Goal: Find contact information: Find contact information

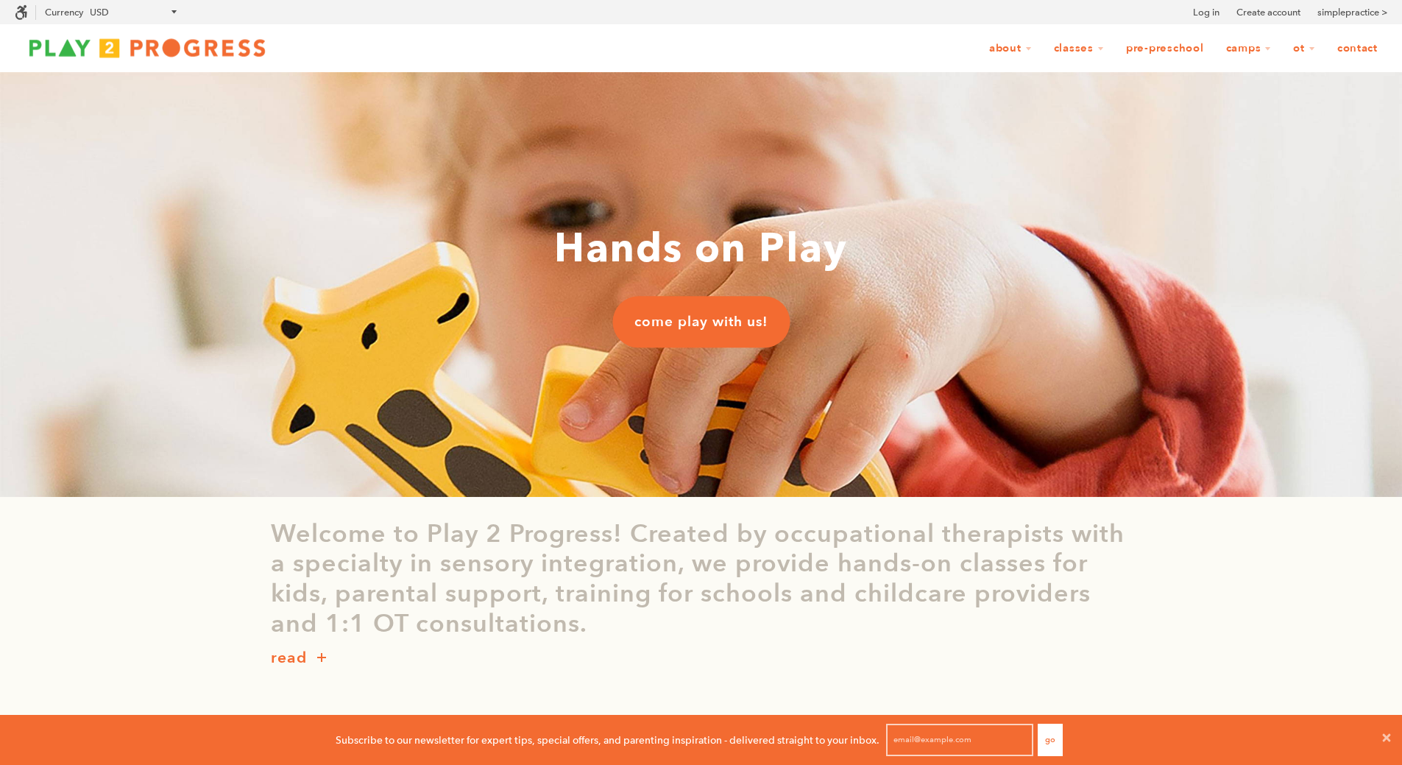
scroll to position [368, 0]
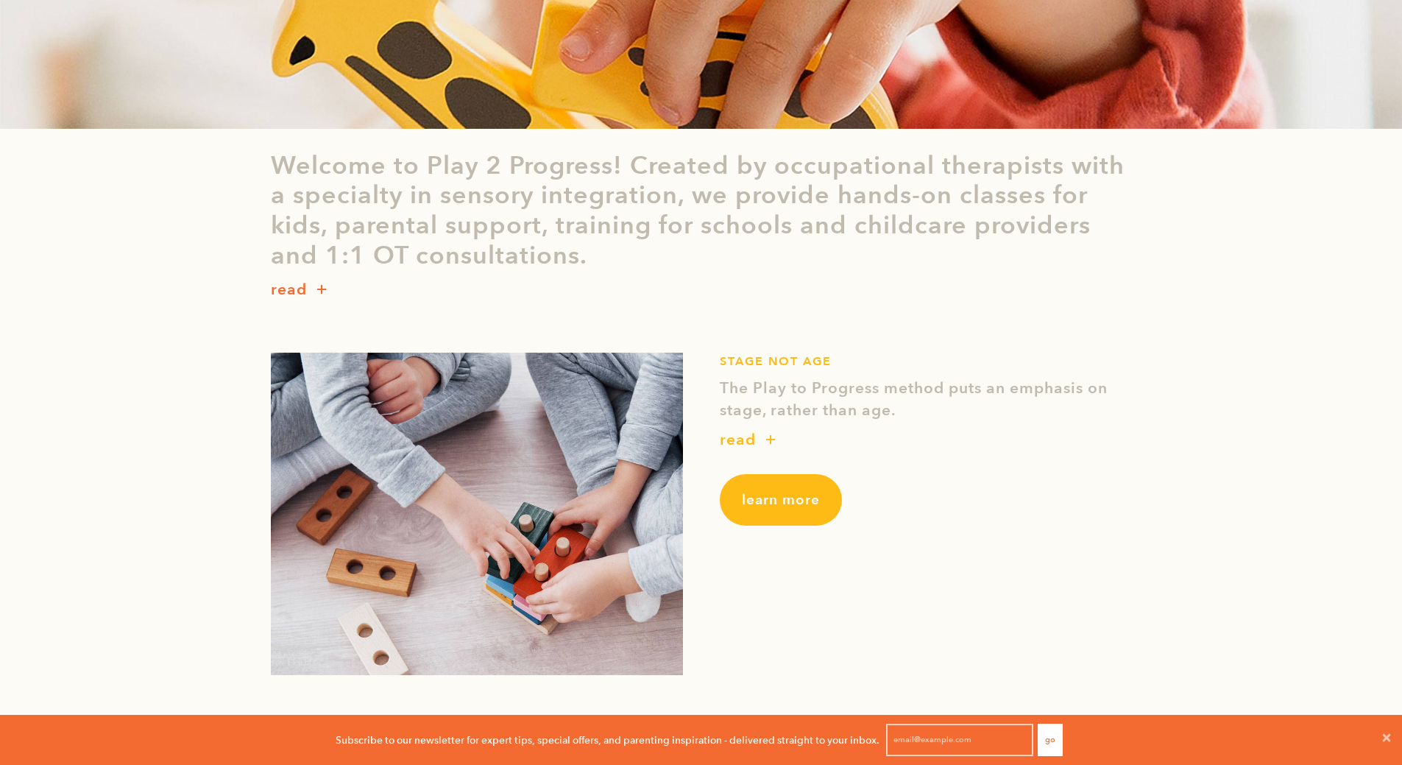
click at [749, 444] on p "read" at bounding box center [738, 440] width 36 height 24
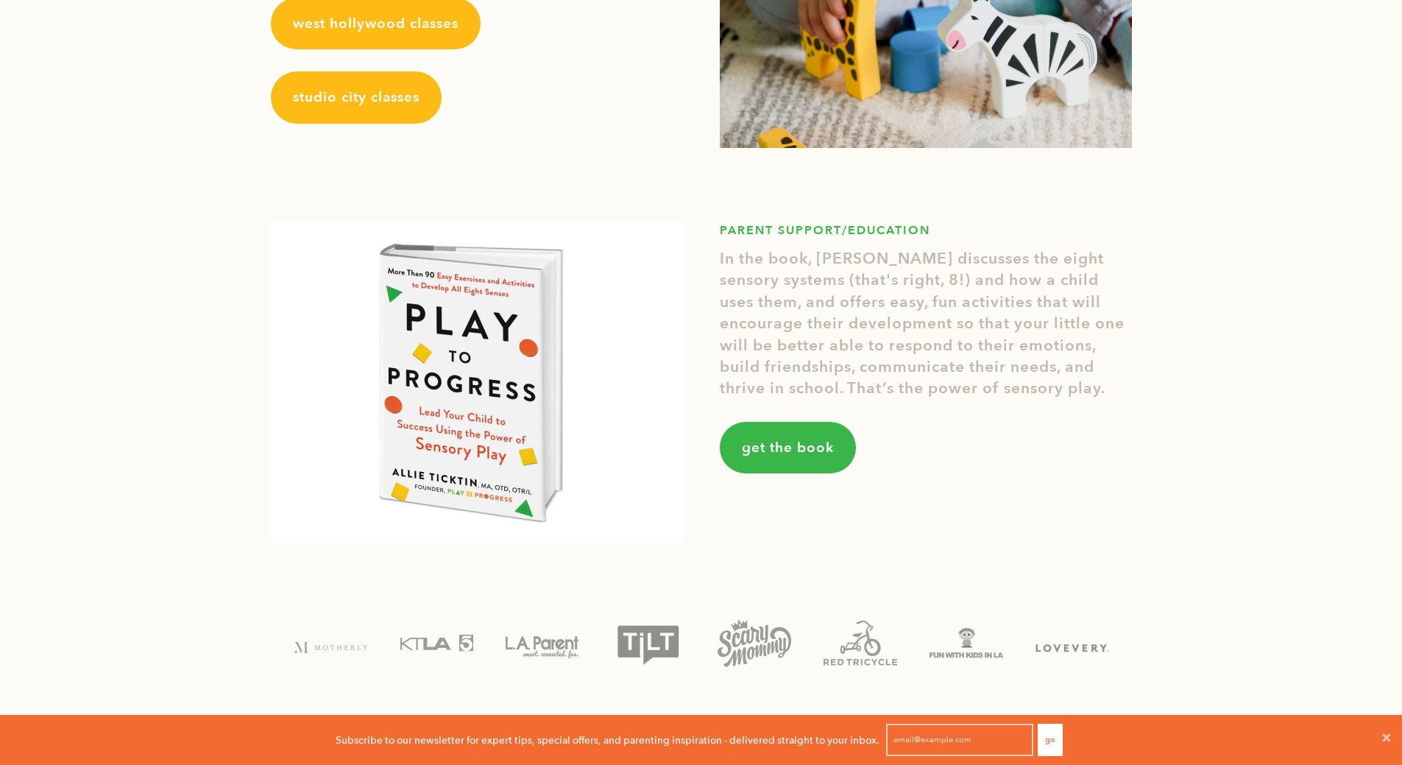
scroll to position [1914, 0]
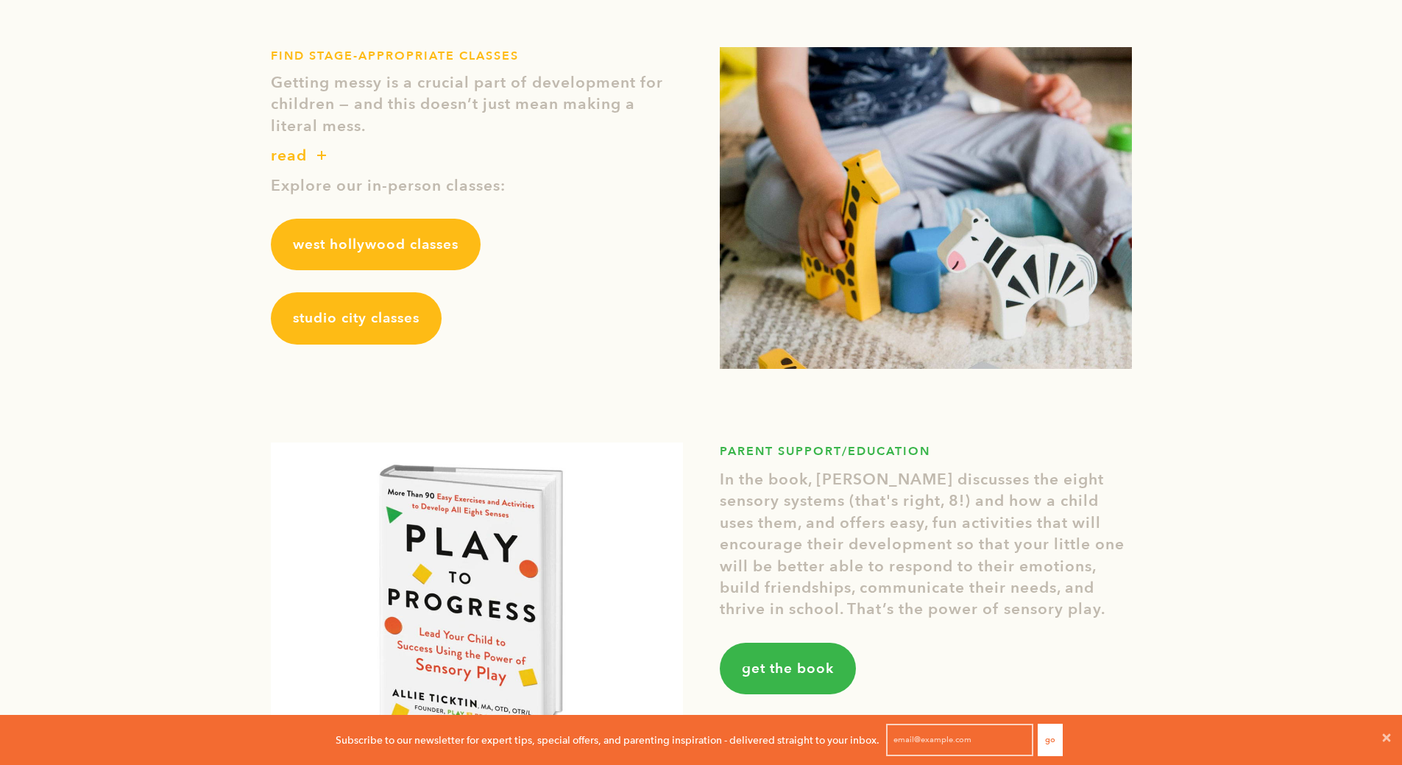
click at [445, 252] on span "west hollywood classes" at bounding box center [376, 244] width 166 height 19
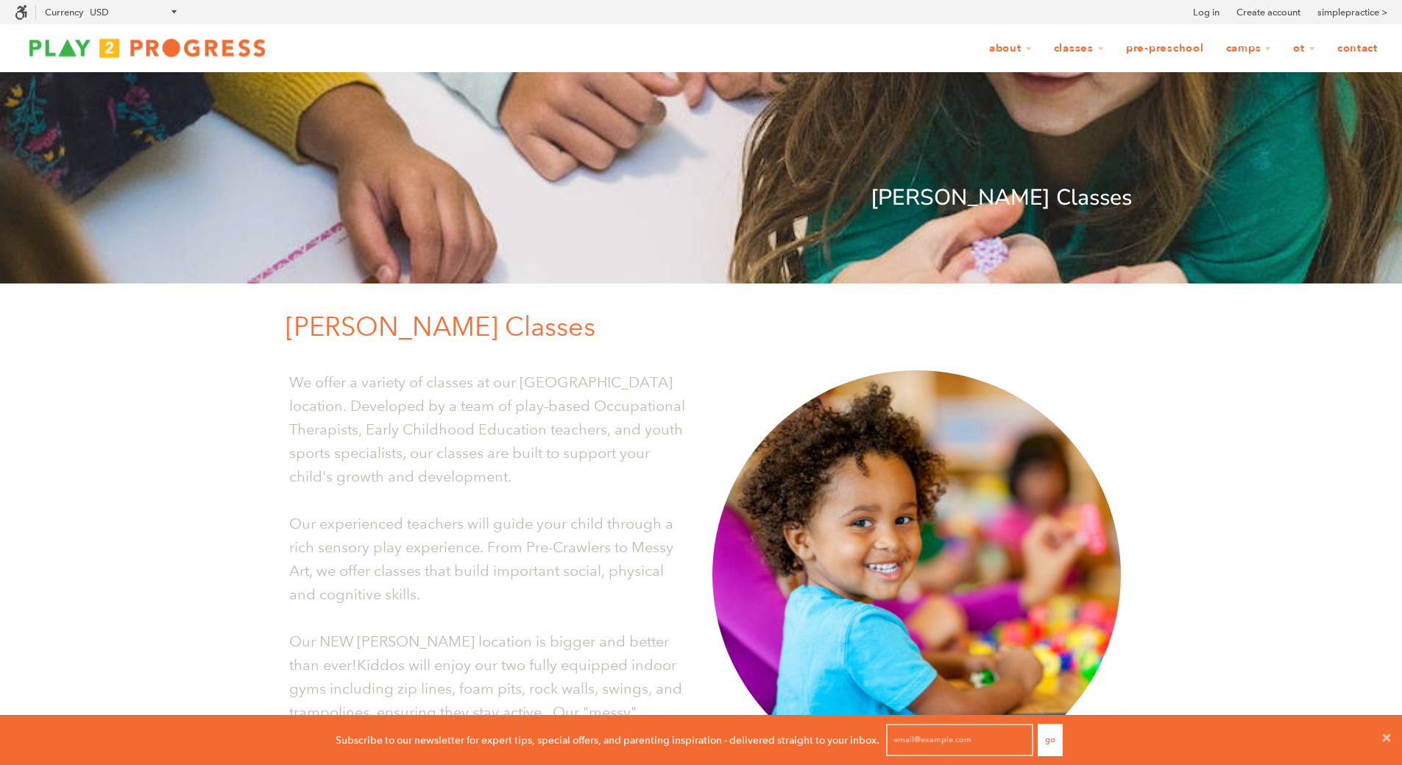
click at [1368, 55] on link "Contact" at bounding box center [1358, 49] width 60 height 28
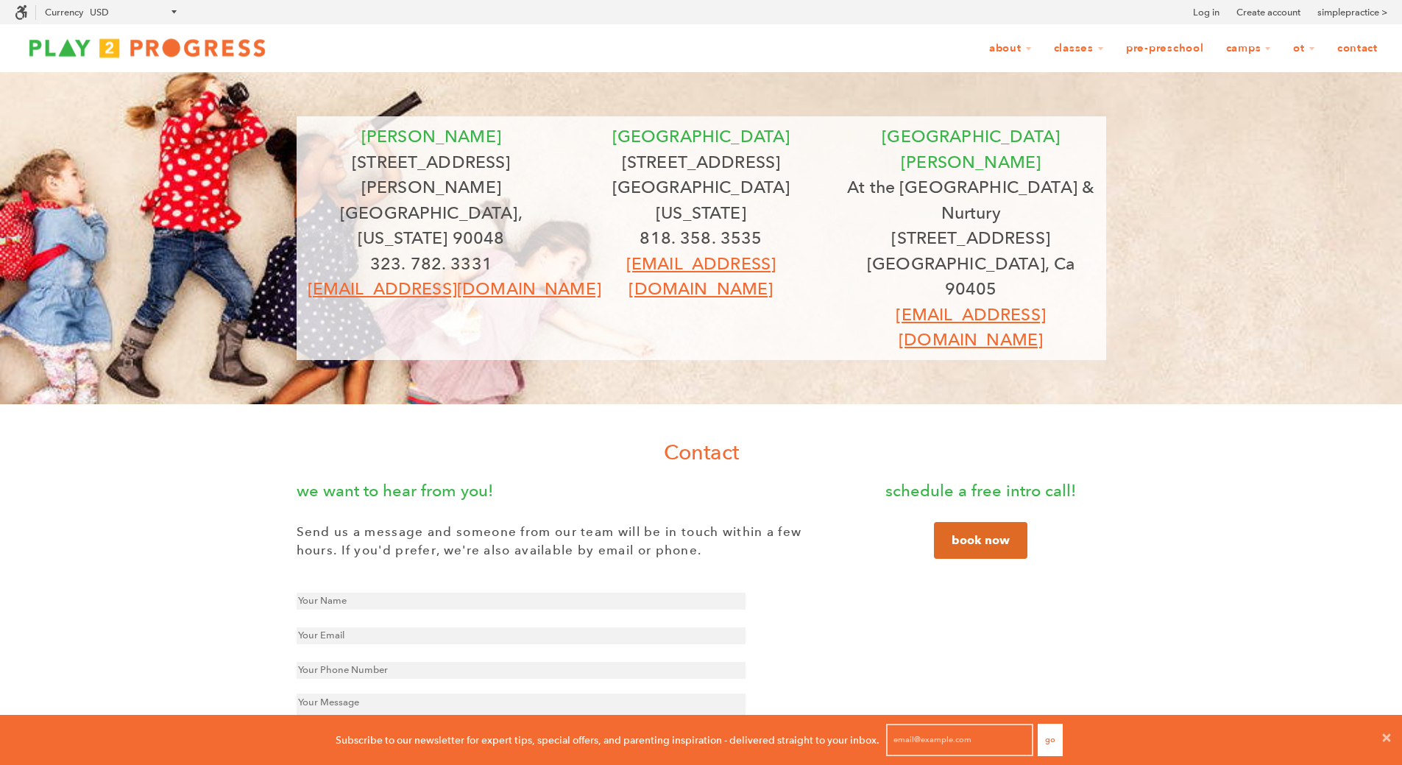
scroll to position [12, 12]
